Goal: Information Seeking & Learning: Learn about a topic

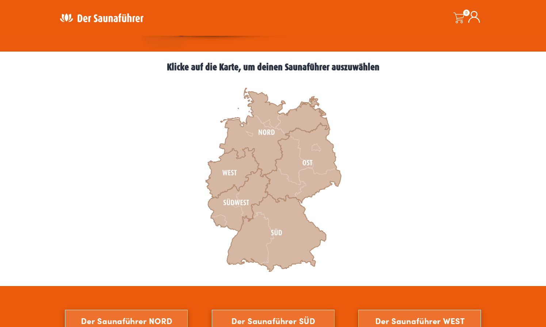
scroll to position [187, 0]
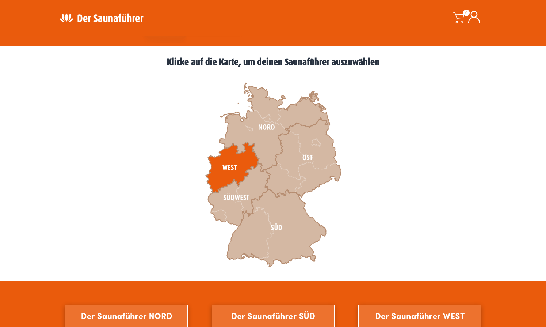
click at [234, 172] on icon at bounding box center [232, 167] width 53 height 50
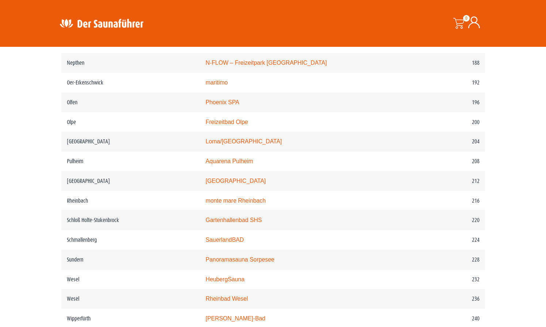
scroll to position [1203, 0]
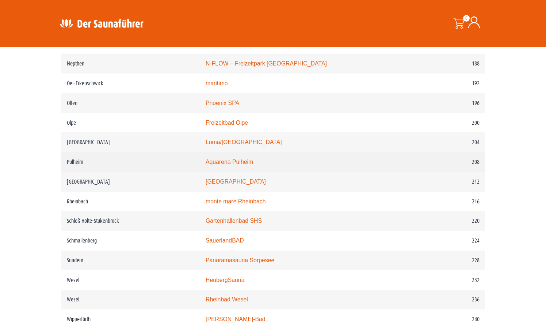
click at [230, 163] on link "Aquarena Pulheim" at bounding box center [229, 162] width 47 height 6
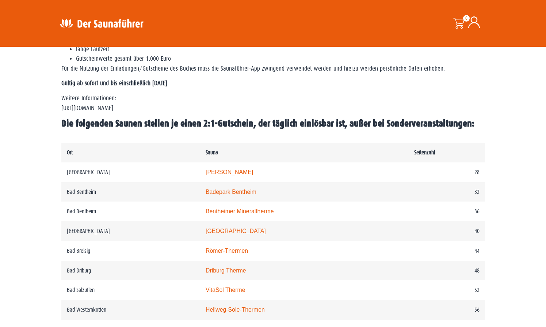
scroll to position [306, 0]
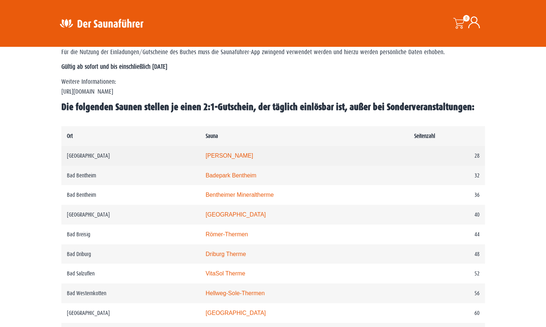
click at [240, 155] on link "Carolus Thermen" at bounding box center [229, 155] width 47 height 6
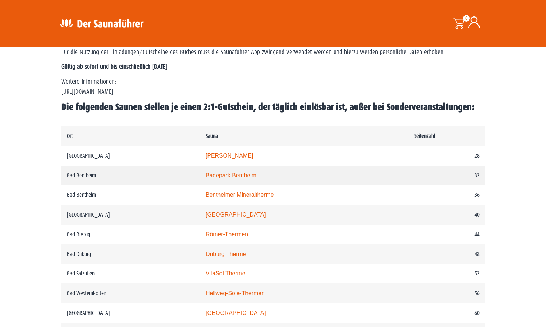
click at [224, 173] on link "Badepark Bentheim" at bounding box center [231, 175] width 51 height 6
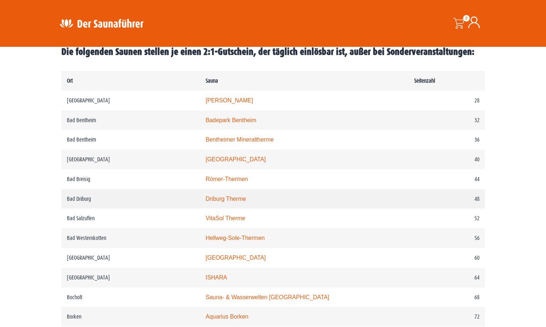
scroll to position [365, 0]
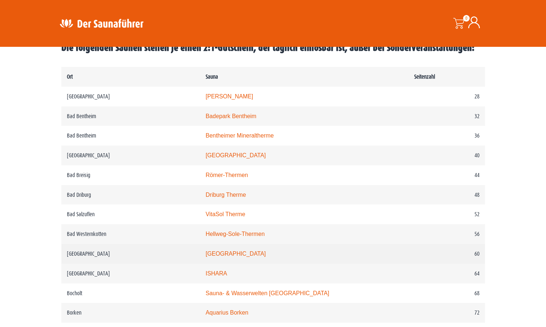
click at [222, 253] on link "monte mare Bedburg" at bounding box center [236, 253] width 60 height 6
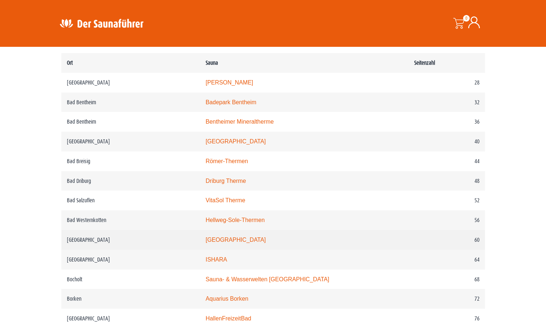
scroll to position [382, 0]
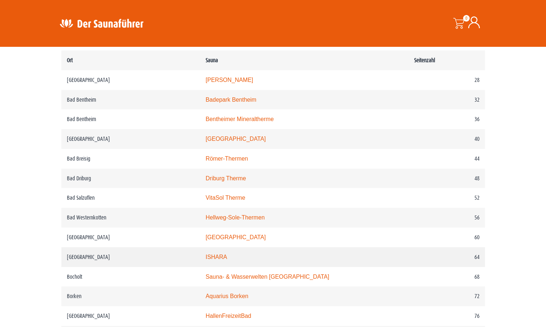
click at [227, 257] on link "ISHARA" at bounding box center [217, 256] width 22 height 6
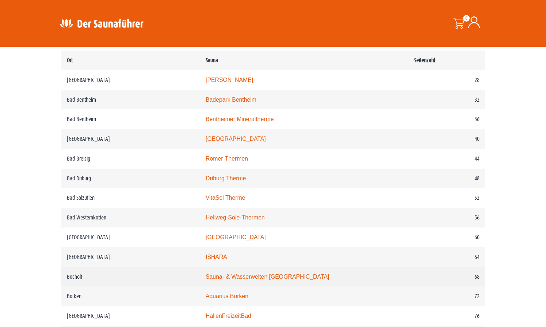
click at [237, 276] on link "Sauna- & Wasserwelten Bahia" at bounding box center [267, 276] width 123 height 6
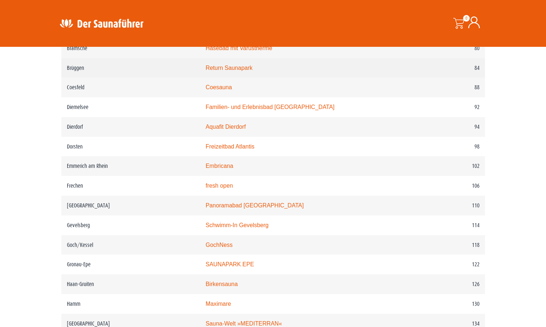
scroll to position [671, 0]
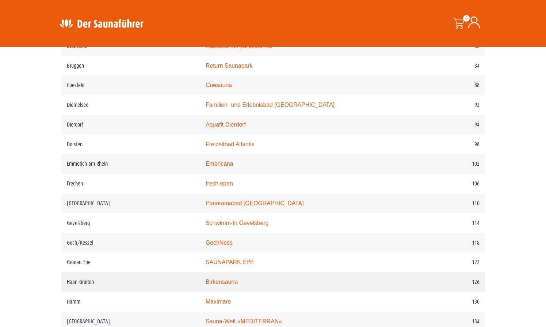
click at [221, 282] on link "Birkensauna" at bounding box center [222, 281] width 32 height 6
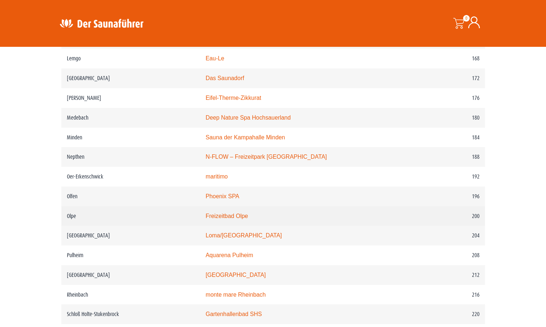
scroll to position [1111, 0]
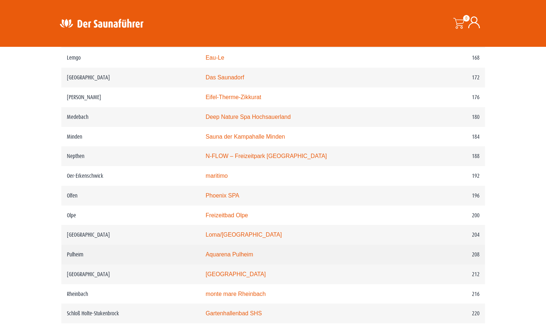
click at [238, 257] on link "Aquarena Pulheim" at bounding box center [229, 254] width 47 height 6
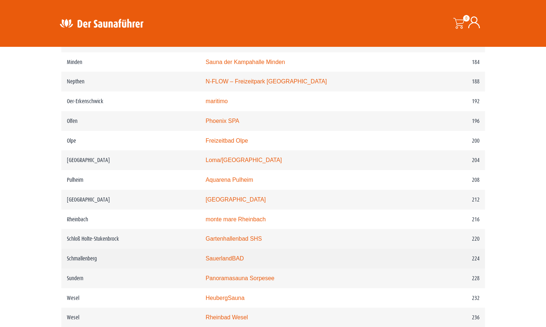
scroll to position [1186, 0]
click at [235, 258] on link "SauerlandBAD" at bounding box center [225, 258] width 38 height 6
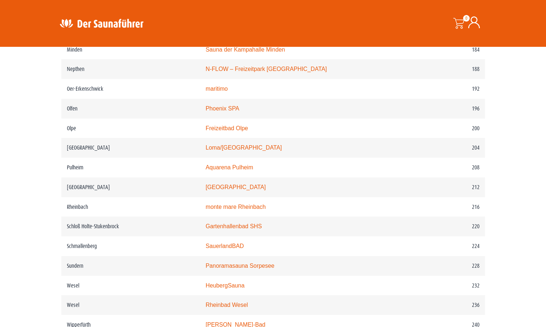
scroll to position [1197, 0]
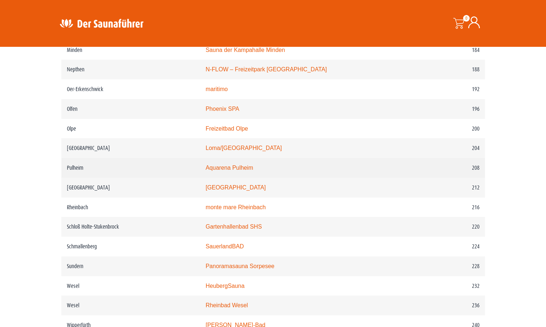
click at [252, 166] on link "Aquarena Pulheim" at bounding box center [229, 167] width 47 height 6
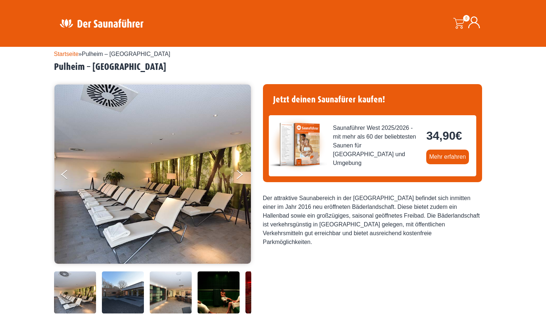
scroll to position [18, 0]
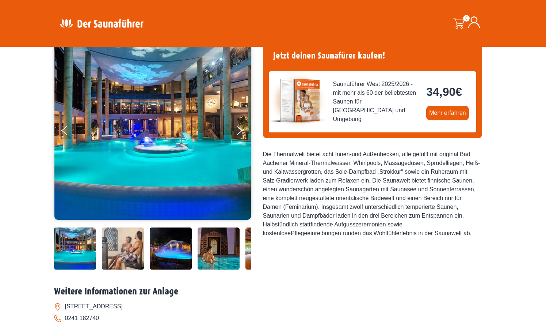
scroll to position [61, 0]
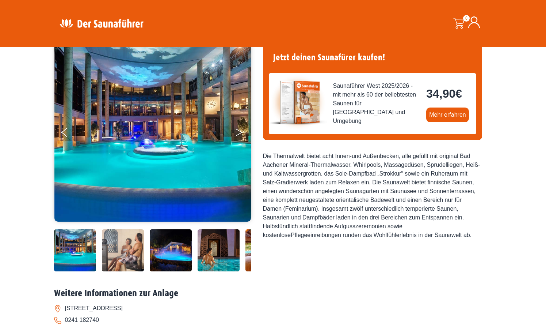
click at [238, 126] on button "Next" at bounding box center [244, 134] width 18 height 18
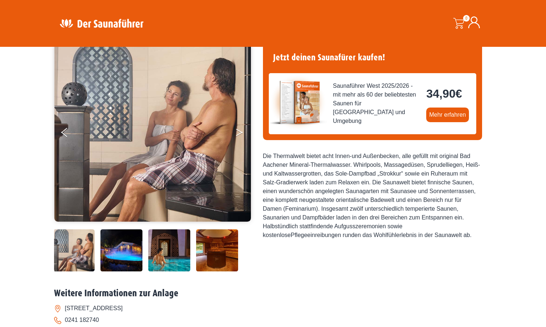
click at [238, 126] on button "Next" at bounding box center [244, 134] width 18 height 18
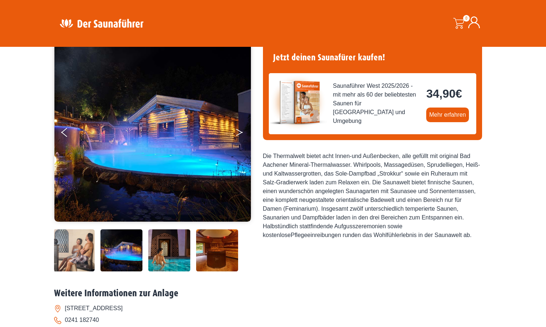
click at [238, 126] on button "Next" at bounding box center [244, 134] width 18 height 18
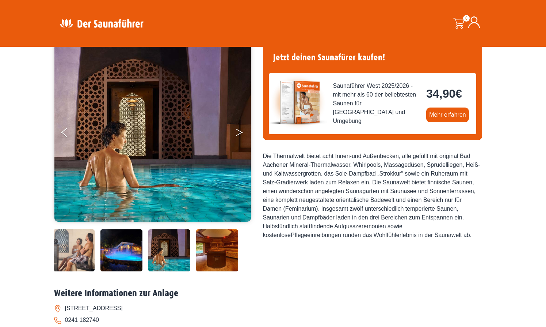
click at [238, 126] on button "Next" at bounding box center [244, 134] width 18 height 18
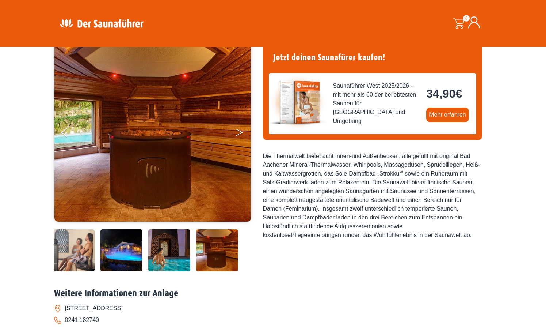
click at [238, 126] on button "Next" at bounding box center [244, 134] width 18 height 18
click at [238, 131] on button "Next" at bounding box center [244, 134] width 18 height 18
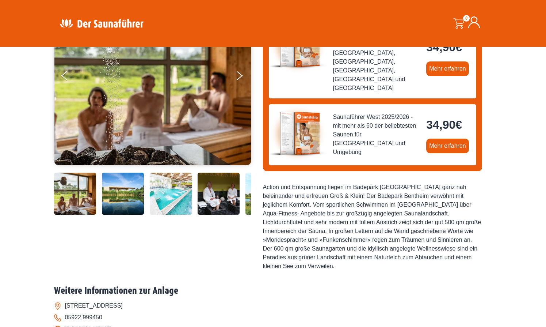
scroll to position [119, 0]
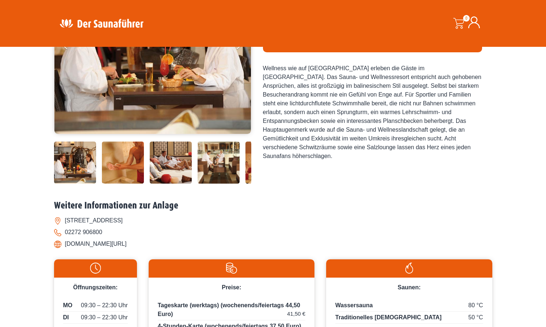
scroll to position [148, 0]
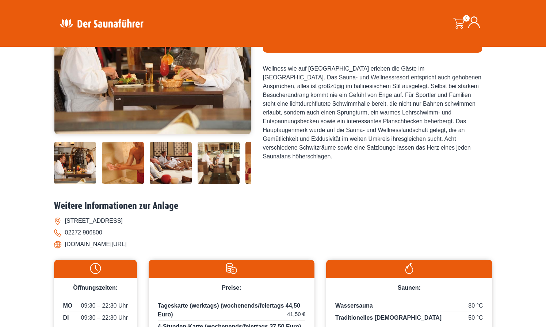
drag, startPoint x: 141, startPoint y: 244, endPoint x: 65, endPoint y: 245, distance: 76.0
click at [65, 245] on li "www.monte-mare.de/bedburg" at bounding box center [273, 244] width 438 height 12
copy li "www.monte-mare.de/bedburg"
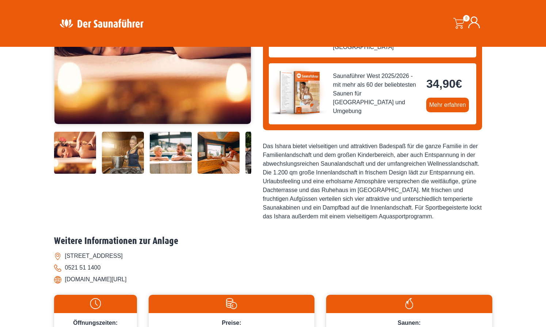
scroll to position [159, 0]
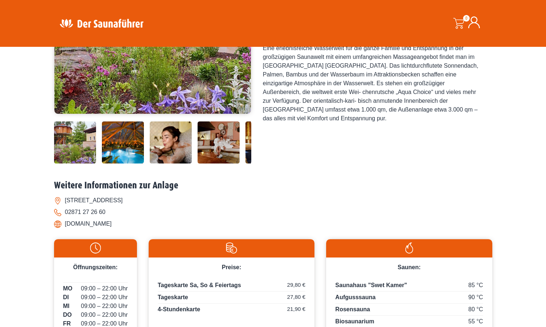
scroll to position [171, 0]
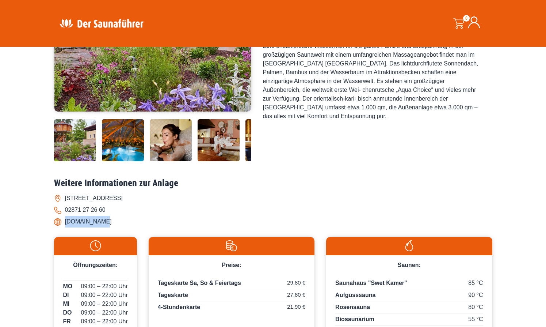
drag, startPoint x: 104, startPoint y: 223, endPoint x: 60, endPoint y: 222, distance: 44.2
click at [60, 222] on li "www.bahia.de" at bounding box center [273, 221] width 438 height 12
copy li "www.bahia.de"
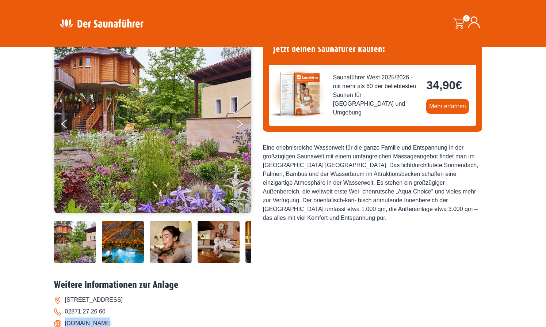
scroll to position [0, 0]
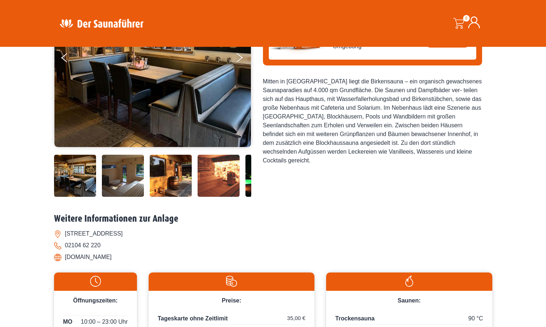
scroll to position [136, 0]
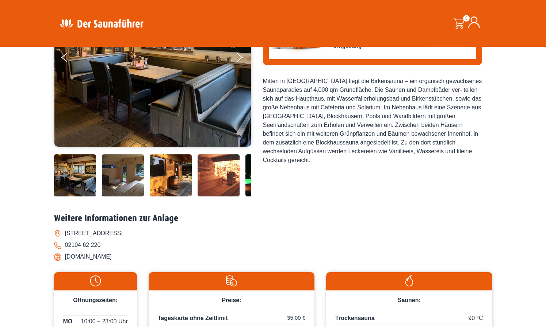
drag, startPoint x: 121, startPoint y: 258, endPoint x: 65, endPoint y: 256, distance: 56.3
click at [65, 256] on li "www.birkensauna.de" at bounding box center [273, 257] width 438 height 12
copy li "www.birkensauna.de"
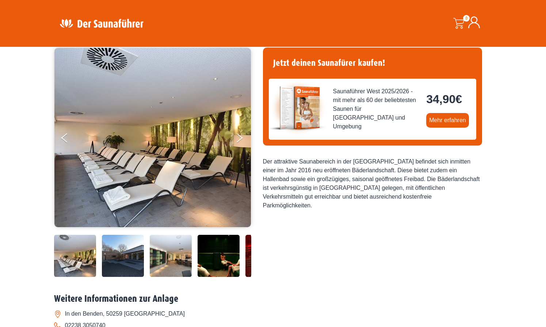
scroll to position [60, 0]
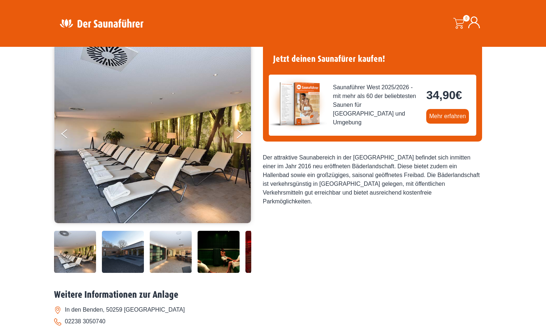
click at [112, 253] on img at bounding box center [123, 251] width 42 height 42
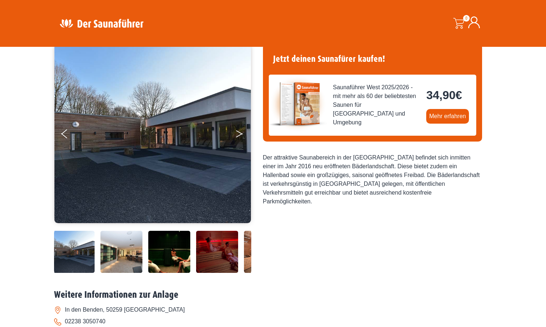
click at [238, 134] on button "Next" at bounding box center [244, 135] width 18 height 18
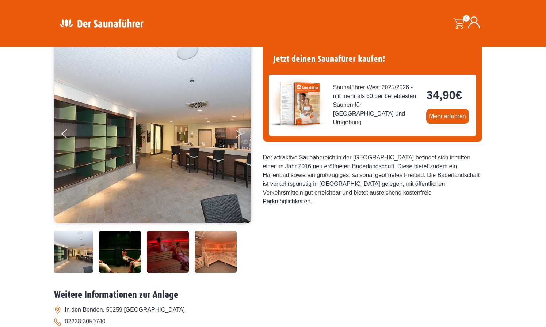
click at [238, 134] on button "Next" at bounding box center [244, 135] width 18 height 18
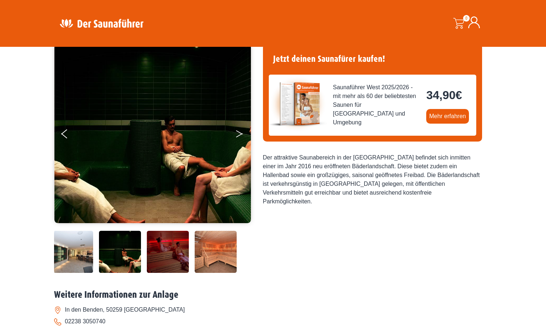
click at [238, 134] on button "Next" at bounding box center [244, 135] width 18 height 18
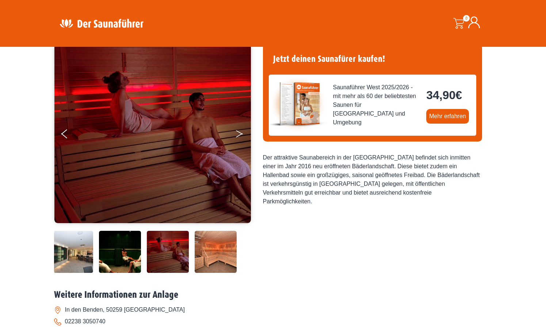
click at [238, 134] on button "Next" at bounding box center [244, 135] width 18 height 18
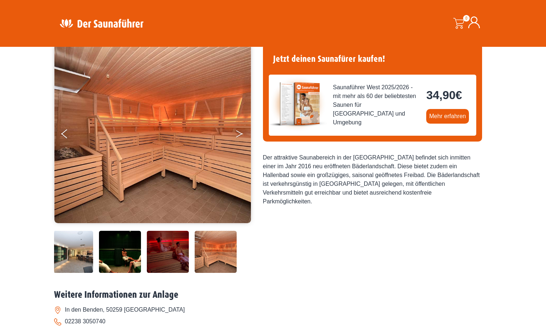
click at [238, 134] on button "Next" at bounding box center [244, 135] width 18 height 18
click at [240, 133] on icon "Next" at bounding box center [239, 135] width 7 height 4
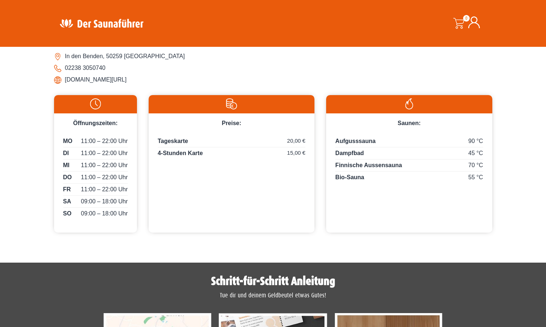
scroll to position [313, 0]
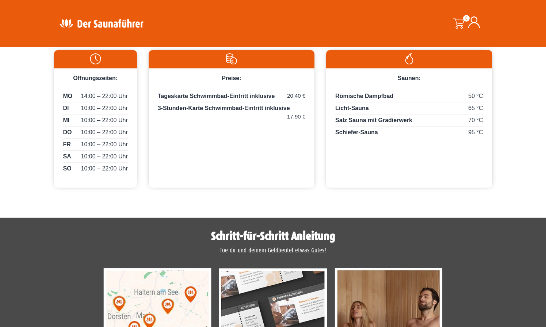
scroll to position [360, 0]
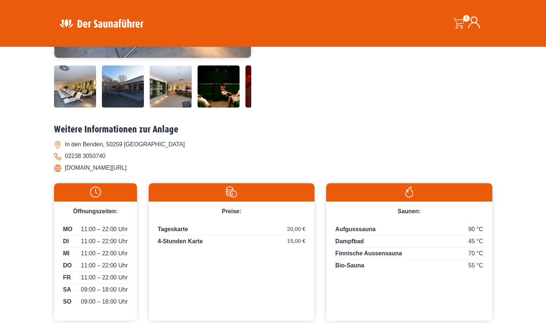
scroll to position [225, 0]
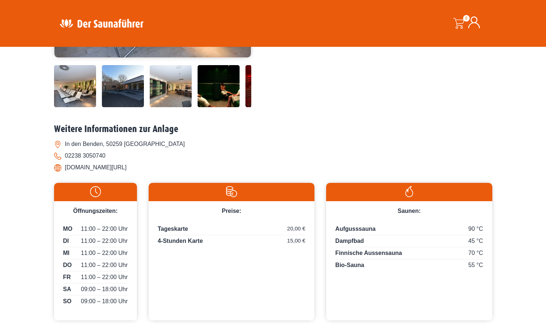
click at [117, 170] on li "[DOMAIN_NAME][URL]" at bounding box center [273, 167] width 438 height 12
drag, startPoint x: 142, startPoint y: 169, endPoint x: 52, endPoint y: 167, distance: 90.2
click at [52, 167] on div "Startseite » [GEOGRAPHIC_DATA] – [GEOGRAPHIC_DATA] [GEOGRAPHIC_DATA] – [GEOGRAP…" at bounding box center [273, 85] width 546 height 494
copy li "[DOMAIN_NAME][URL]"
